Goal: Transaction & Acquisition: Book appointment/travel/reservation

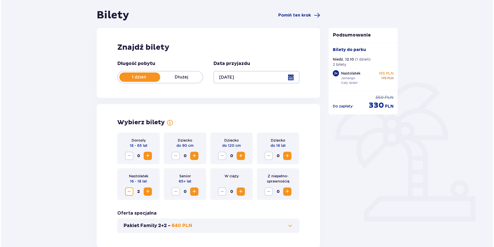
scroll to position [52, 0]
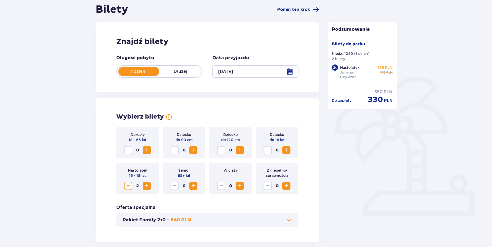
click at [247, 71] on div at bounding box center [256, 71] width 86 height 12
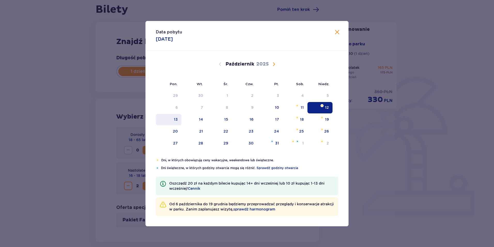
click at [175, 120] on div "13" at bounding box center [176, 119] width 4 height 5
type input "[DATE]"
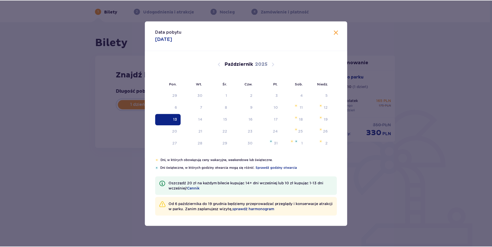
scroll to position [19, 0]
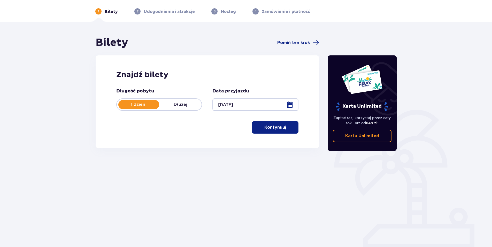
click at [337, 32] on div "Bilety Pomiń ten krok Znajdź bilety Długość pobytu 1 dzień Dłużej Data przyjazd…" at bounding box center [246, 133] width 492 height 223
click at [268, 129] on p "Kontynuuj" at bounding box center [276, 127] width 22 height 6
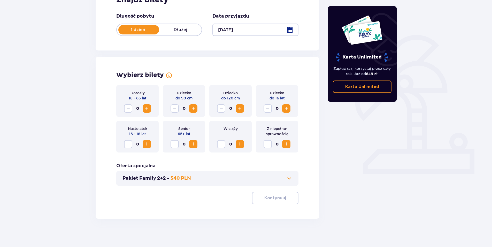
scroll to position [96, 0]
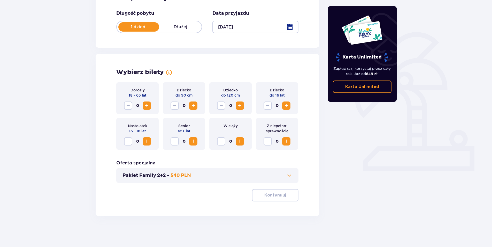
click at [146, 138] on span "Zwiększ" at bounding box center [147, 141] width 6 height 6
click at [272, 194] on p "Kontynuuj" at bounding box center [276, 195] width 22 height 6
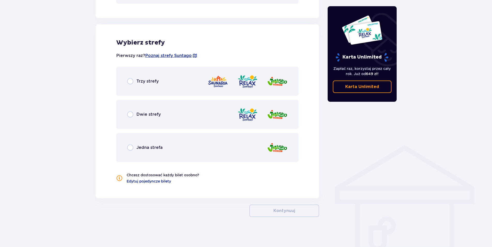
scroll to position [276, 0]
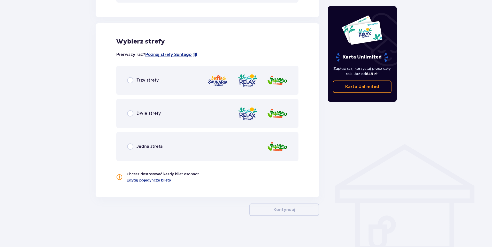
click at [207, 153] on div "Jedna strefa" at bounding box center [207, 146] width 182 height 29
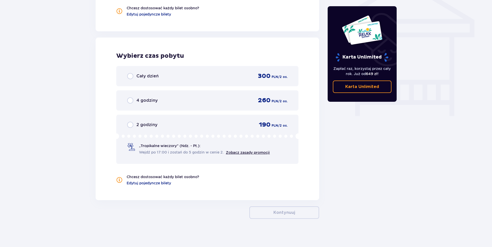
scroll to position [445, 0]
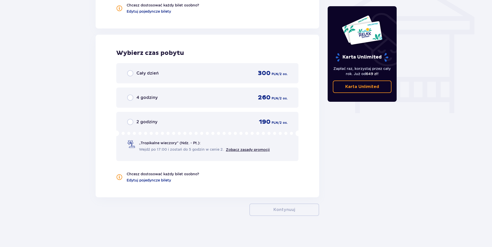
click at [154, 74] on span "Cały dzień" at bounding box center [148, 73] width 22 height 6
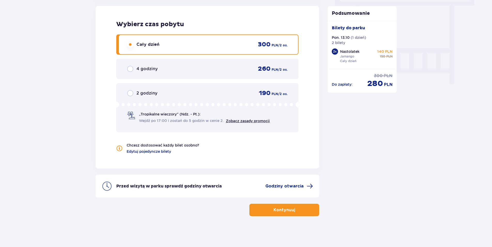
scroll to position [474, 0]
click at [269, 210] on button "Kontynuuj" at bounding box center [285, 209] width 70 height 12
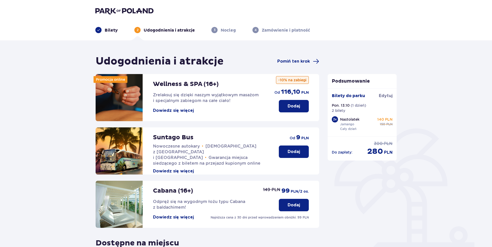
click at [292, 151] on p "Dodaj" at bounding box center [294, 152] width 12 height 6
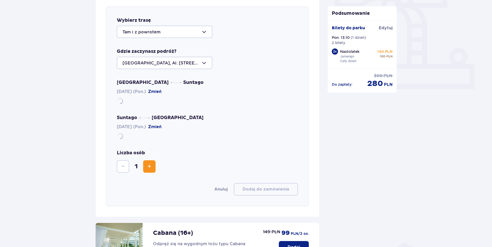
scroll to position [178, 0]
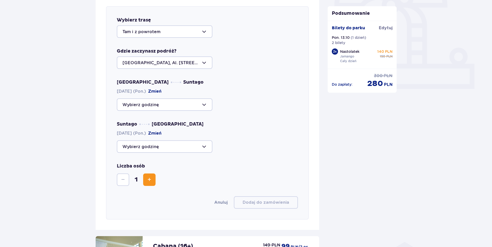
click at [166, 100] on div at bounding box center [165, 104] width 96 height 12
click at [153, 118] on p "Zostało 15 miejsc" at bounding box center [156, 120] width 36 height 6
type input "09:00"
click at [159, 152] on div at bounding box center [165, 146] width 96 height 12
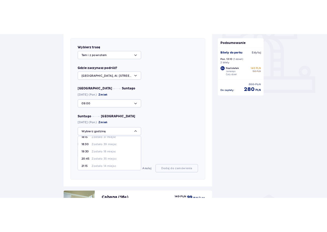
scroll to position [31, 0]
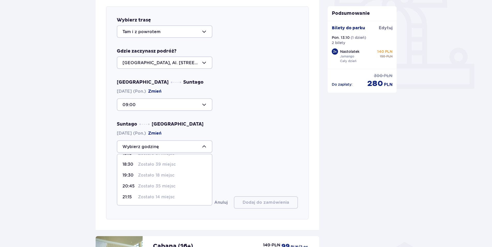
click at [164, 198] on p "Zostało 14 miejsc" at bounding box center [156, 197] width 37 height 6
type input "21:15"
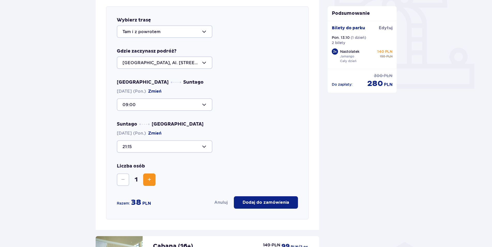
click at [253, 205] on p "Dodaj do zamówienia" at bounding box center [266, 202] width 47 height 6
